Goal: Transaction & Acquisition: Purchase product/service

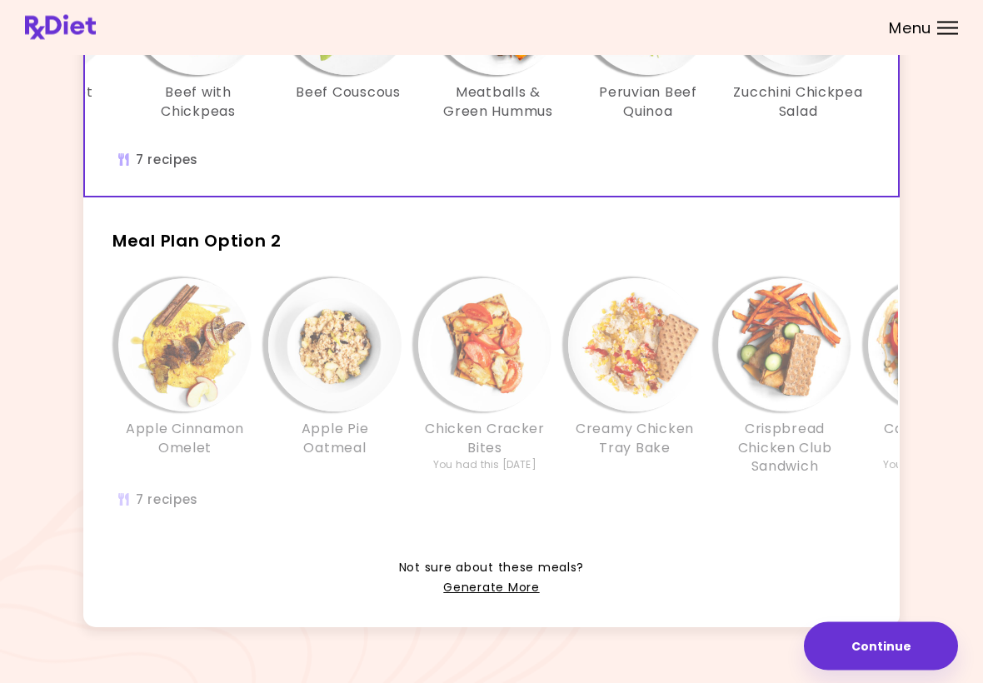
scroll to position [256, 0]
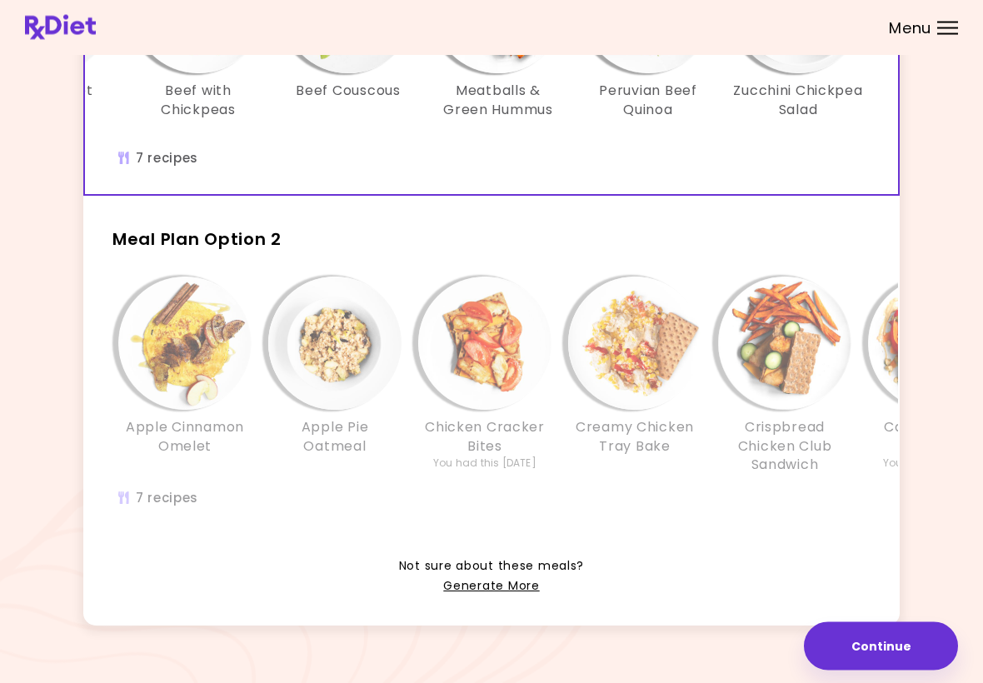
click at [682, 466] on h3 "Crispbread Chicken Club Sandwich" at bounding box center [784, 447] width 133 height 56
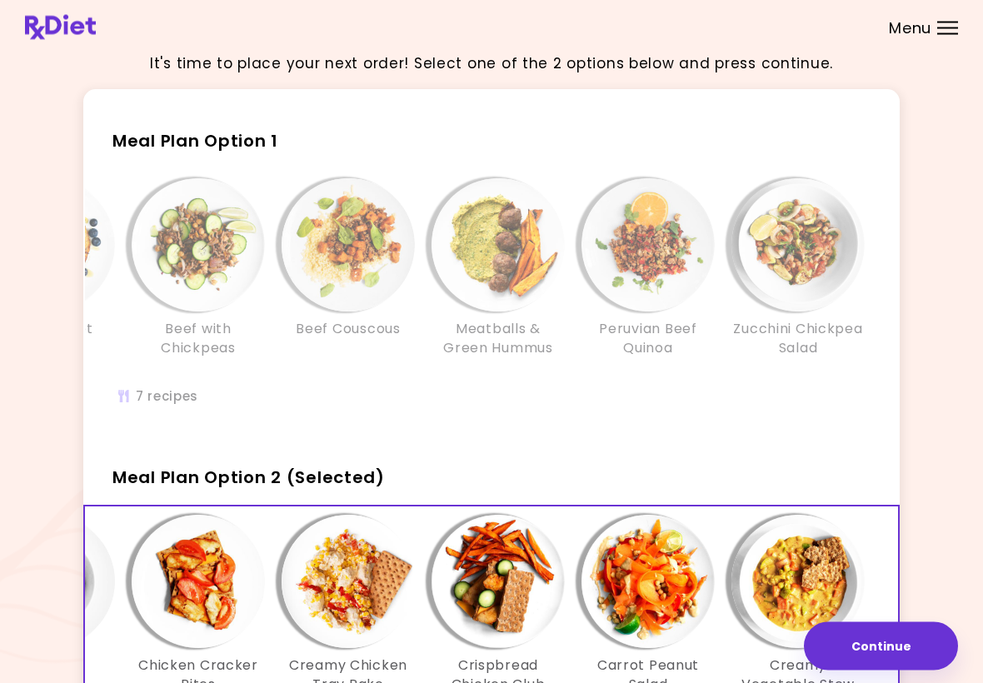
scroll to position [0, 0]
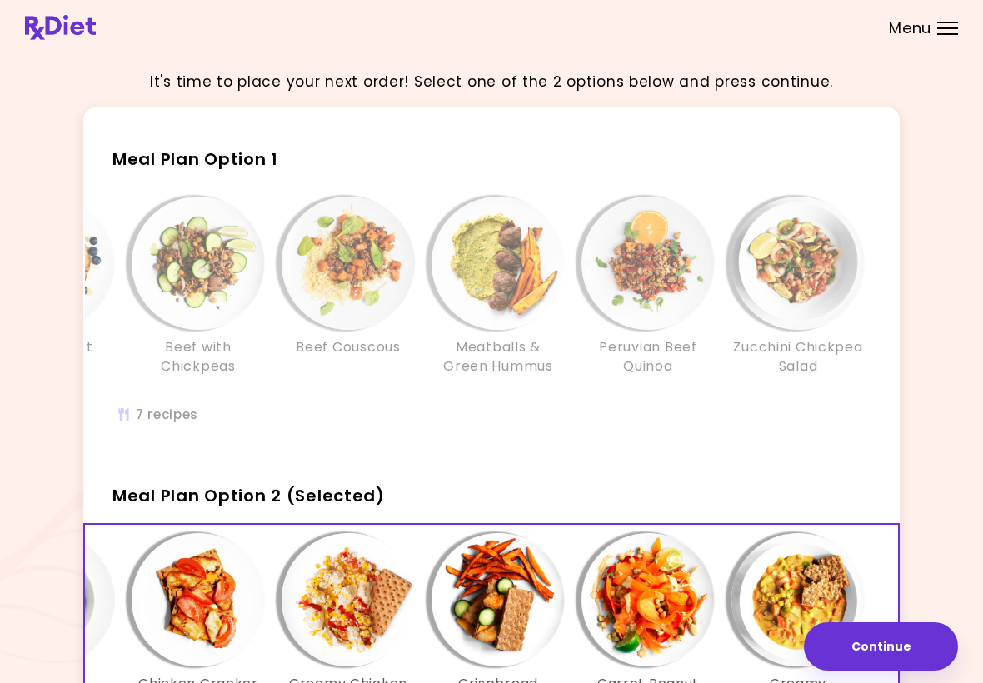
click at [682, 289] on img "Info - Zucchini Chickpea Salad - Meal Plan Option 1" at bounding box center [798, 263] width 133 height 133
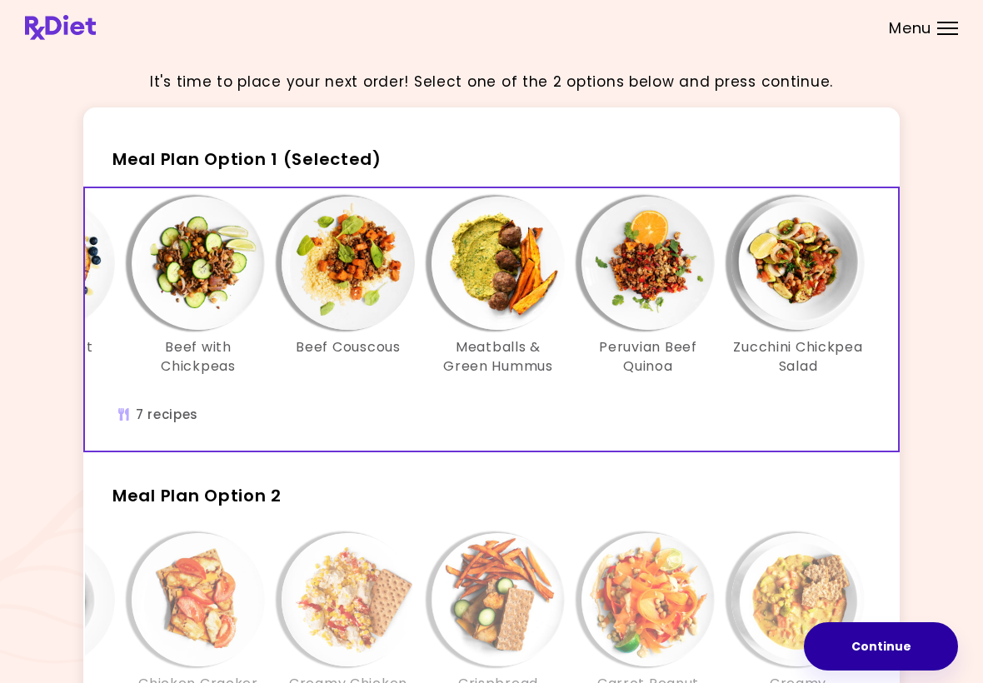
click at [682, 644] on button "Continue" at bounding box center [881, 646] width 154 height 48
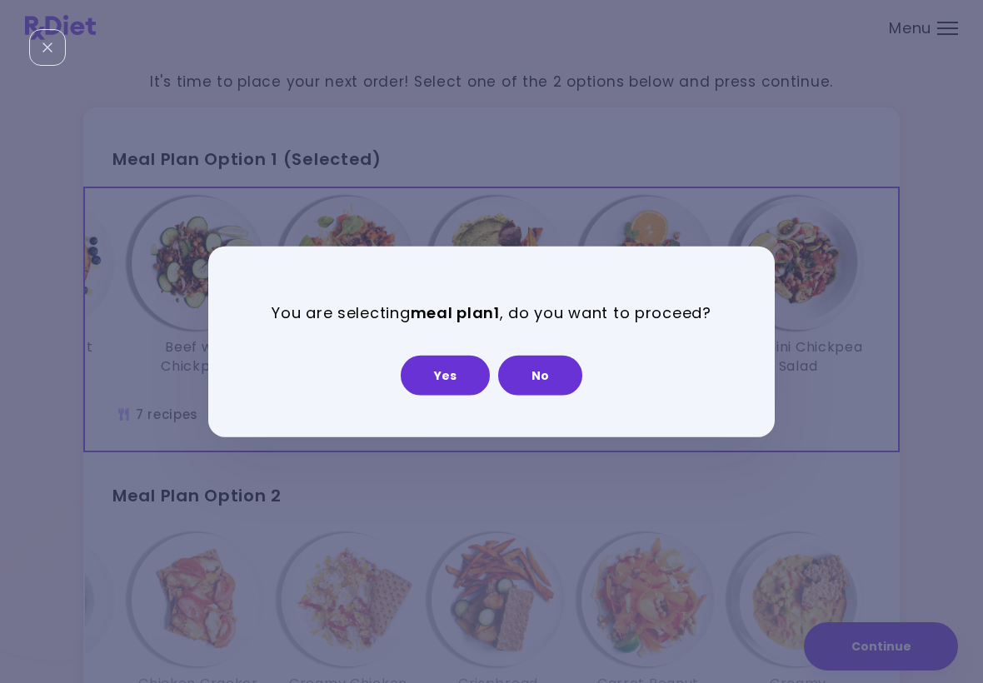
click at [463, 360] on button "Yes" at bounding box center [445, 375] width 89 height 40
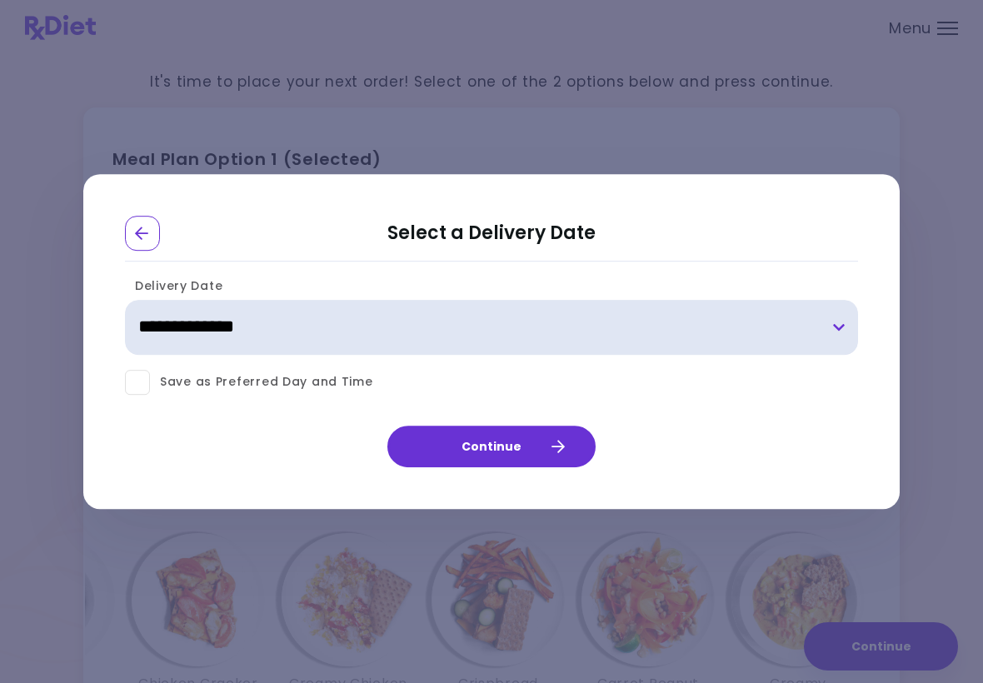
click at [610, 333] on select "**********" at bounding box center [491, 327] width 733 height 55
select select "**********"
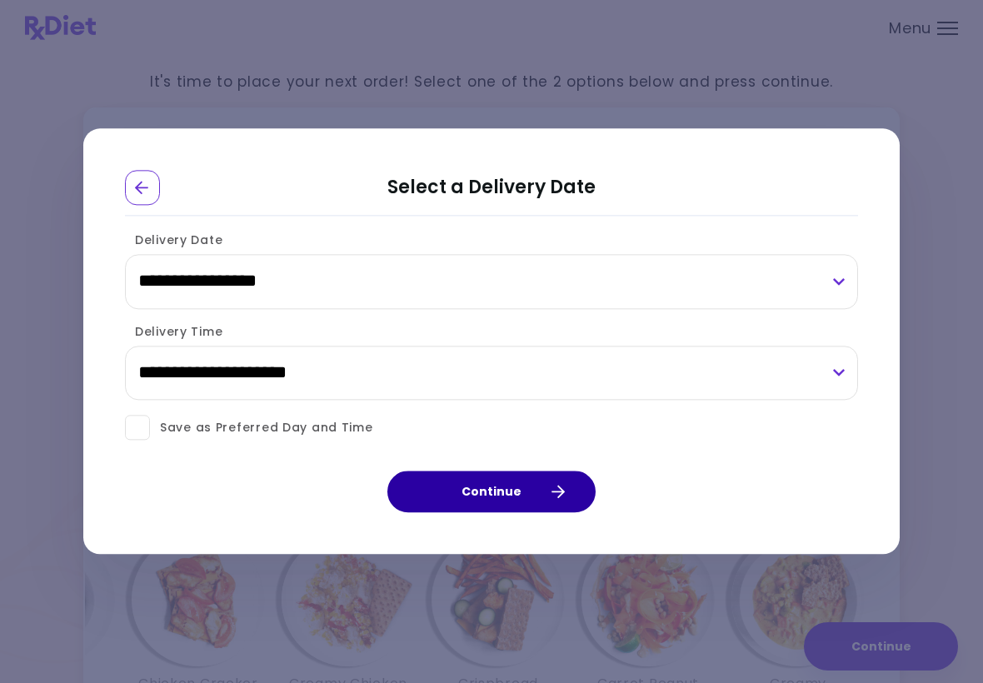
click at [485, 494] on button "Continue" at bounding box center [491, 493] width 208 height 42
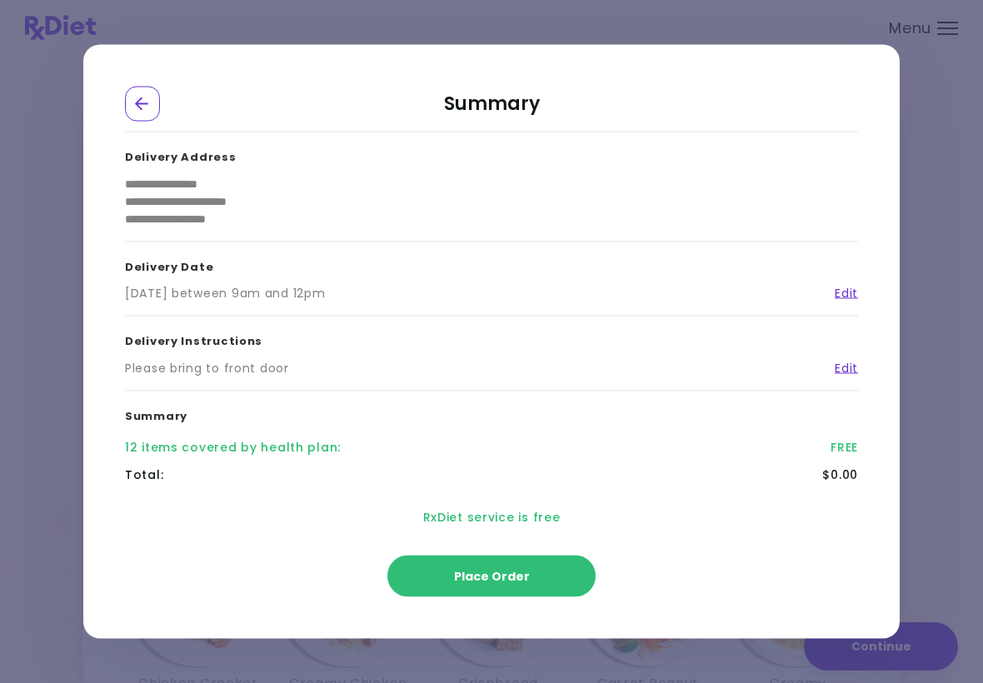
click at [489, 594] on button "Place Order" at bounding box center [491, 577] width 208 height 42
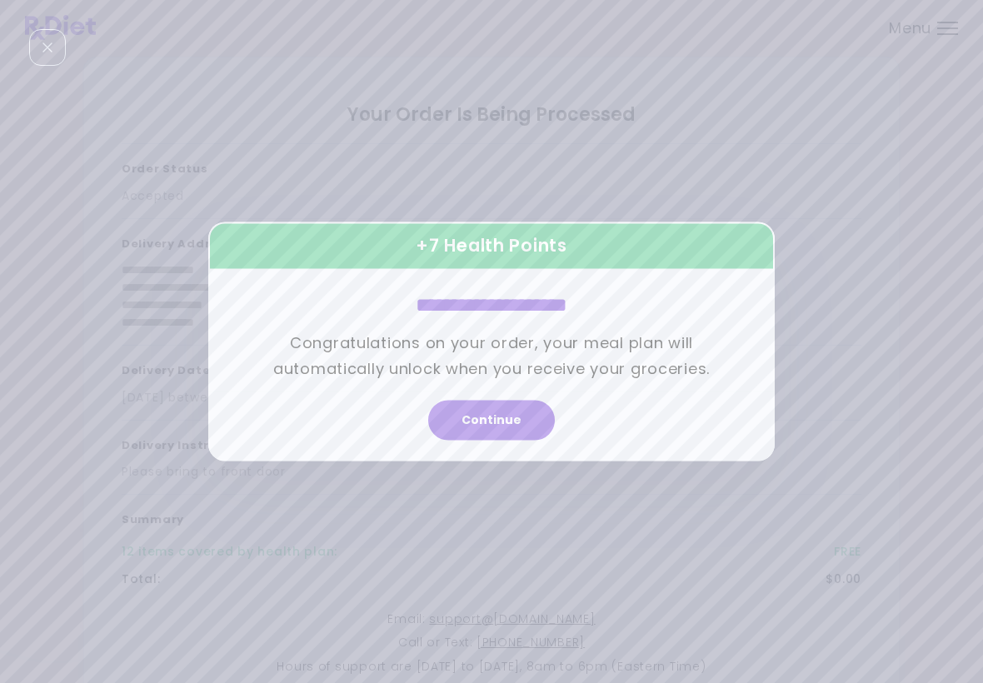
click at [517, 417] on button "Continue" at bounding box center [491, 421] width 127 height 40
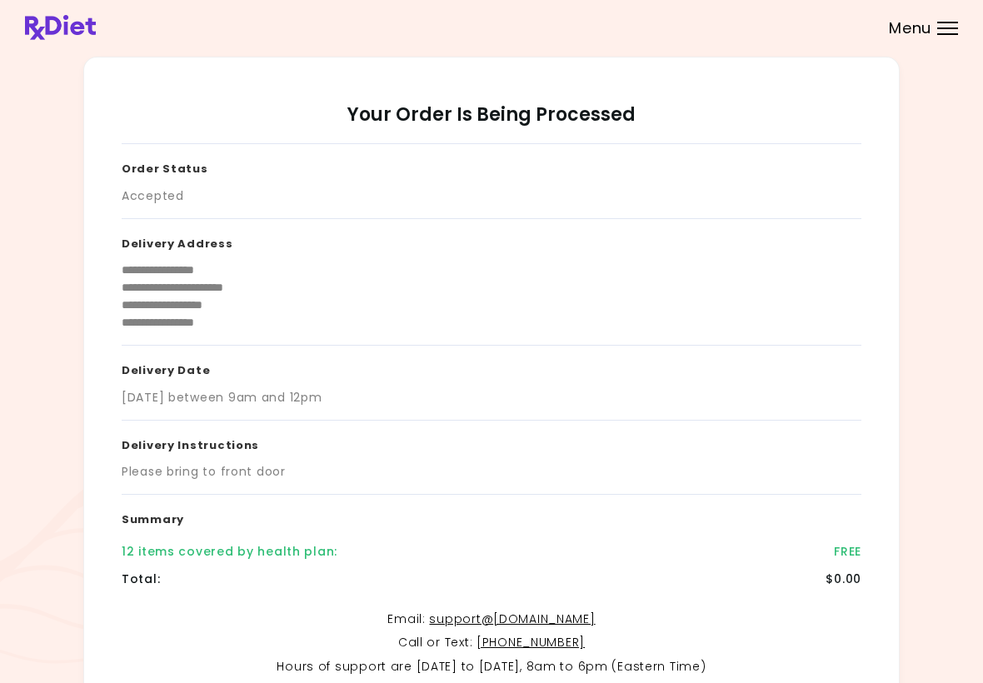
click at [682, 25] on div "Menu" at bounding box center [947, 28] width 21 height 13
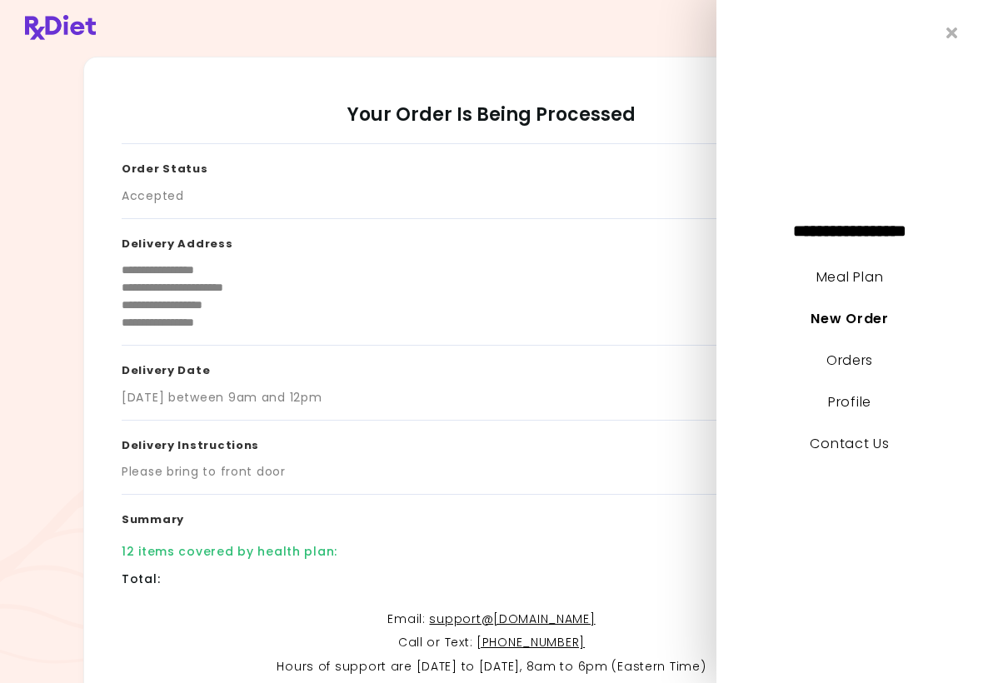
click at [682, 364] on link "Orders" at bounding box center [849, 360] width 47 height 19
